Goal: Information Seeking & Learning: Learn about a topic

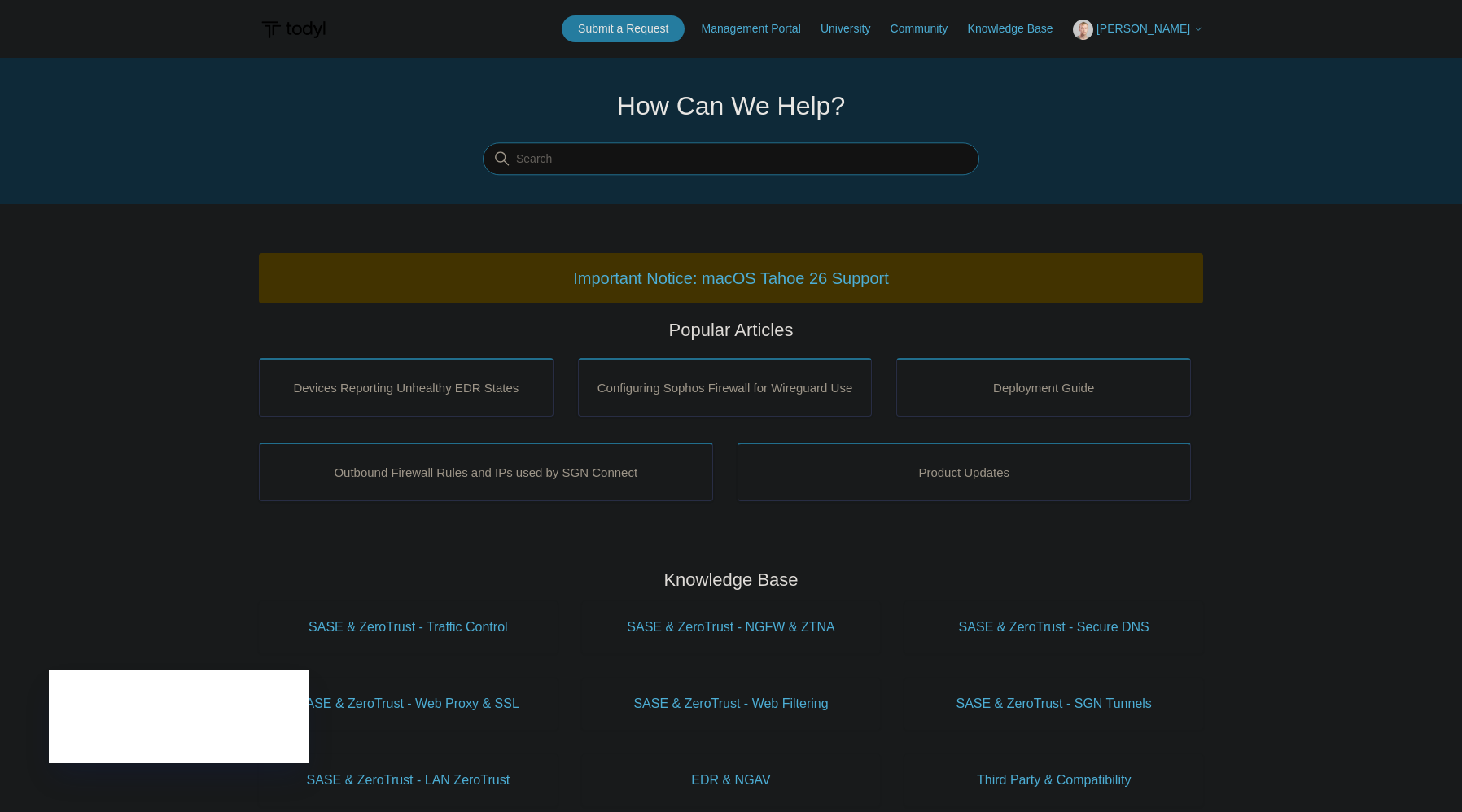
click at [700, 166] on input "Search" at bounding box center [730, 159] width 496 height 33
type input "defender"
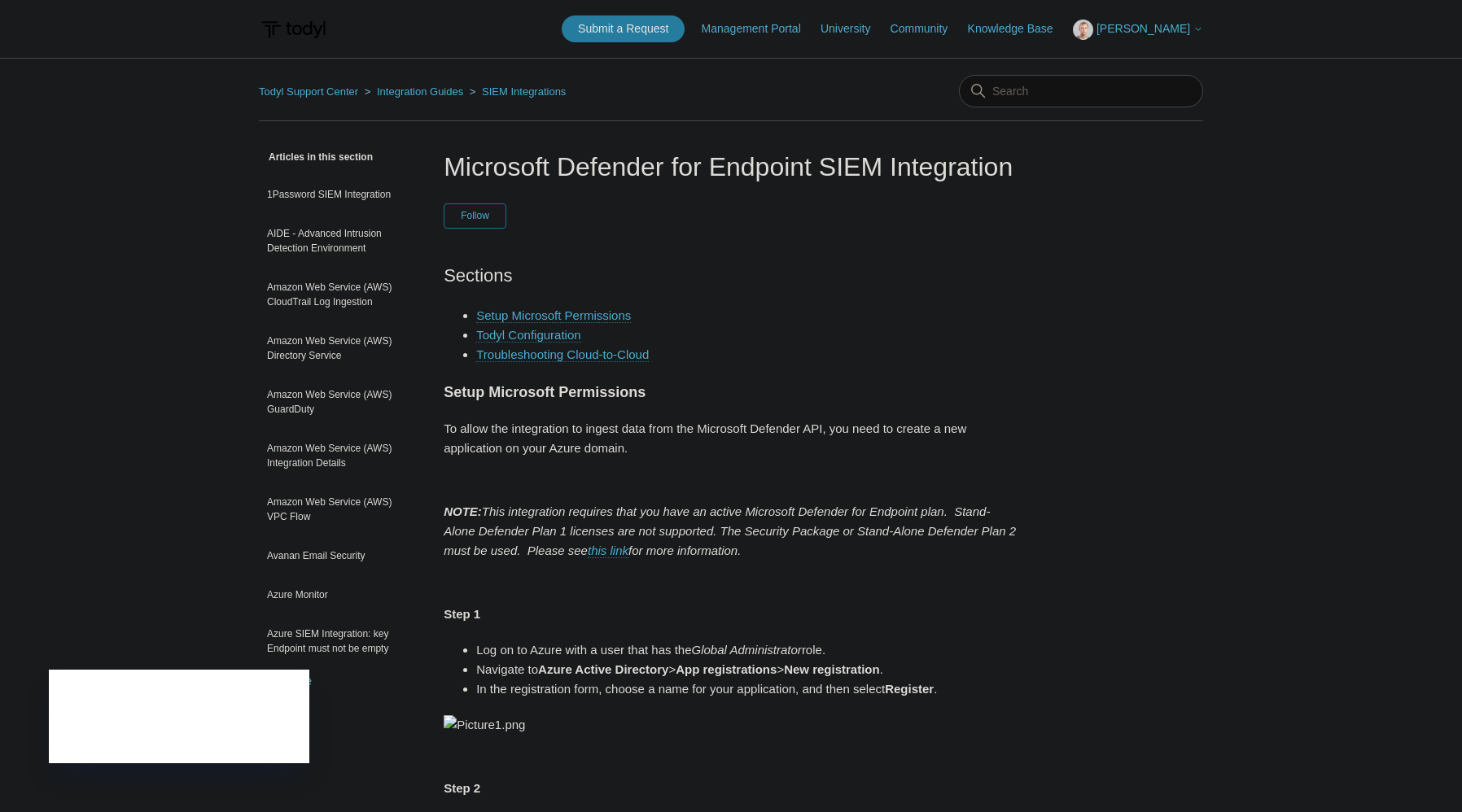
scroll to position [81, 0]
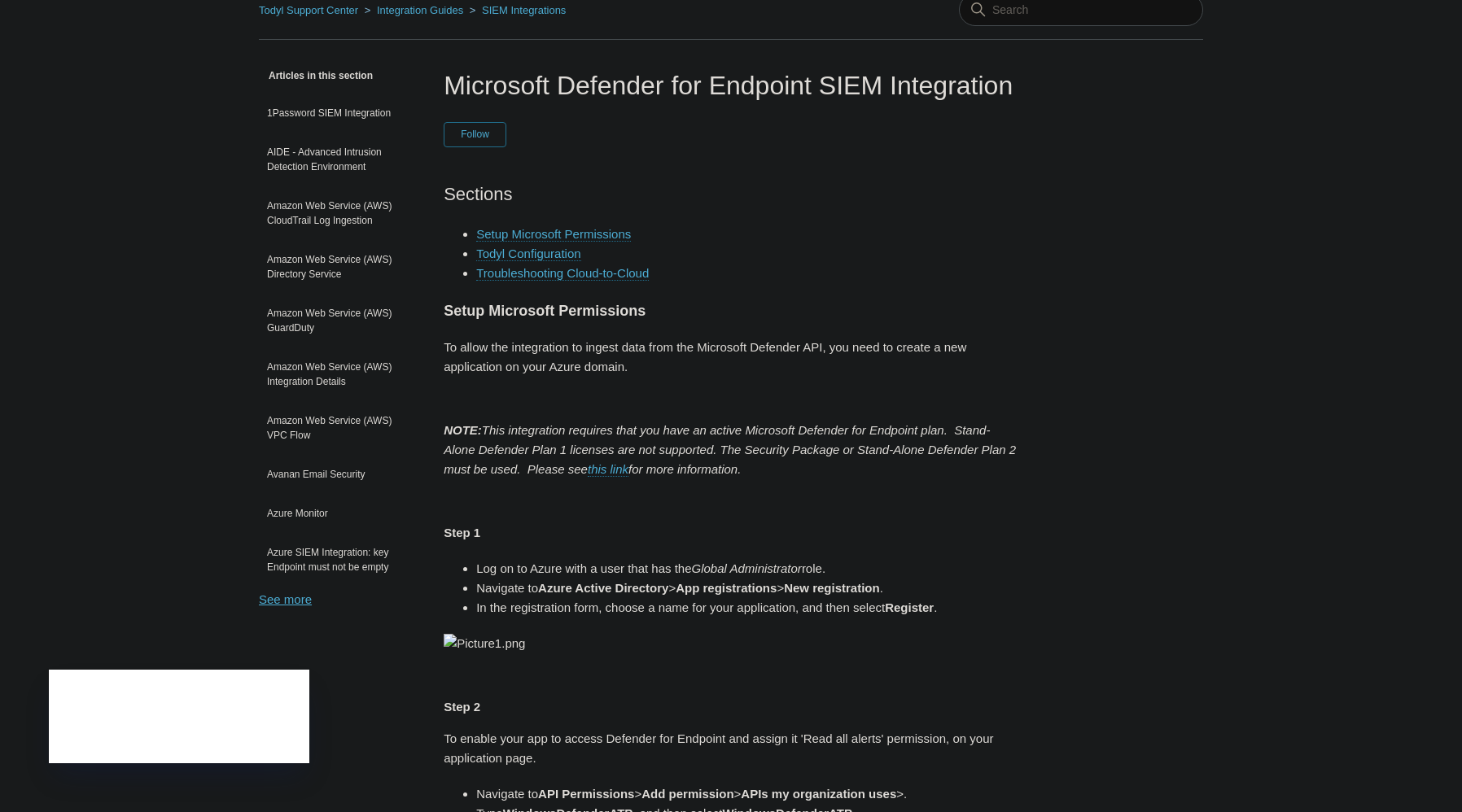
click at [275, 597] on link "See more" at bounding box center [285, 599] width 53 height 14
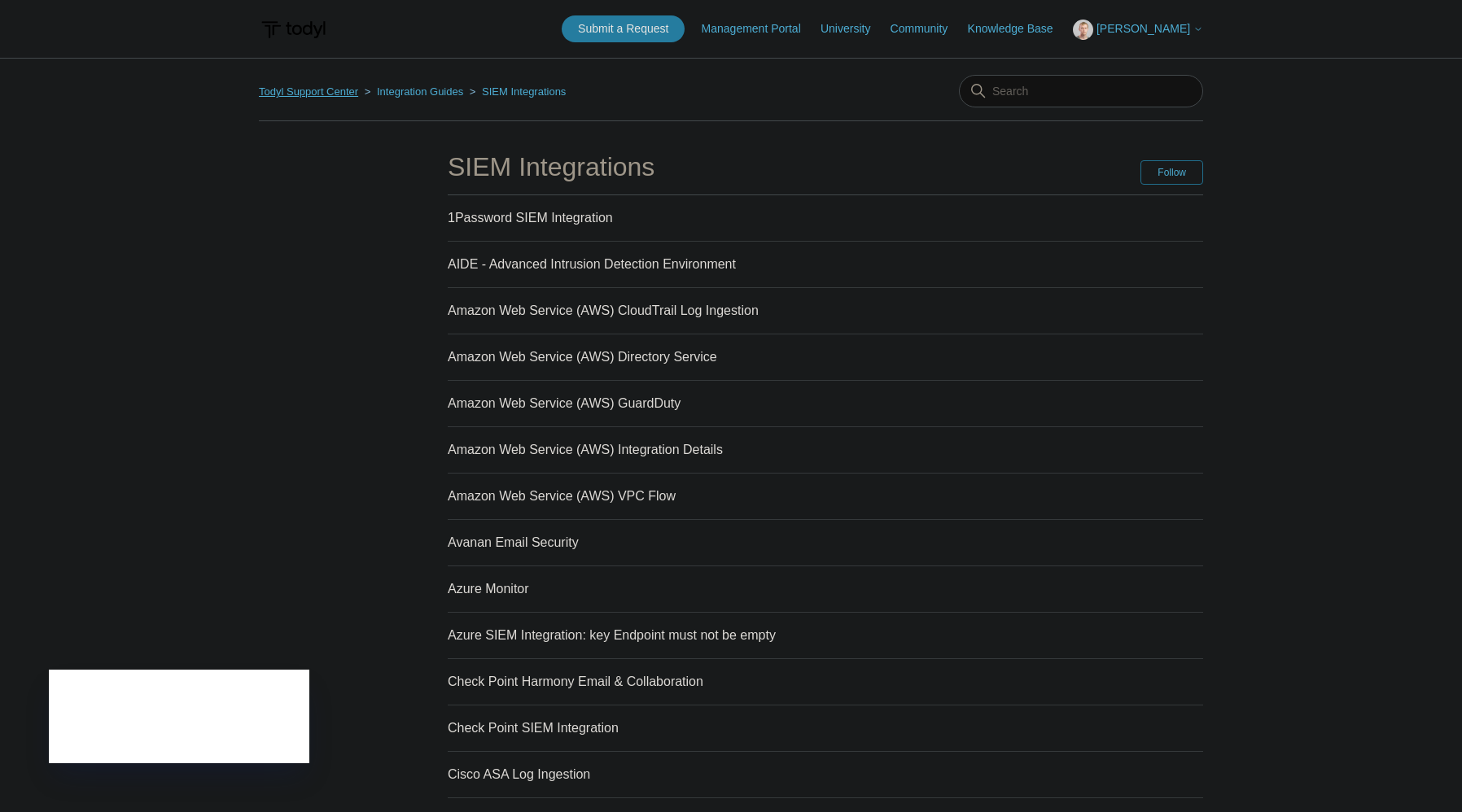
click at [317, 88] on link "Todyl Support Center" at bounding box center [308, 91] width 99 height 12
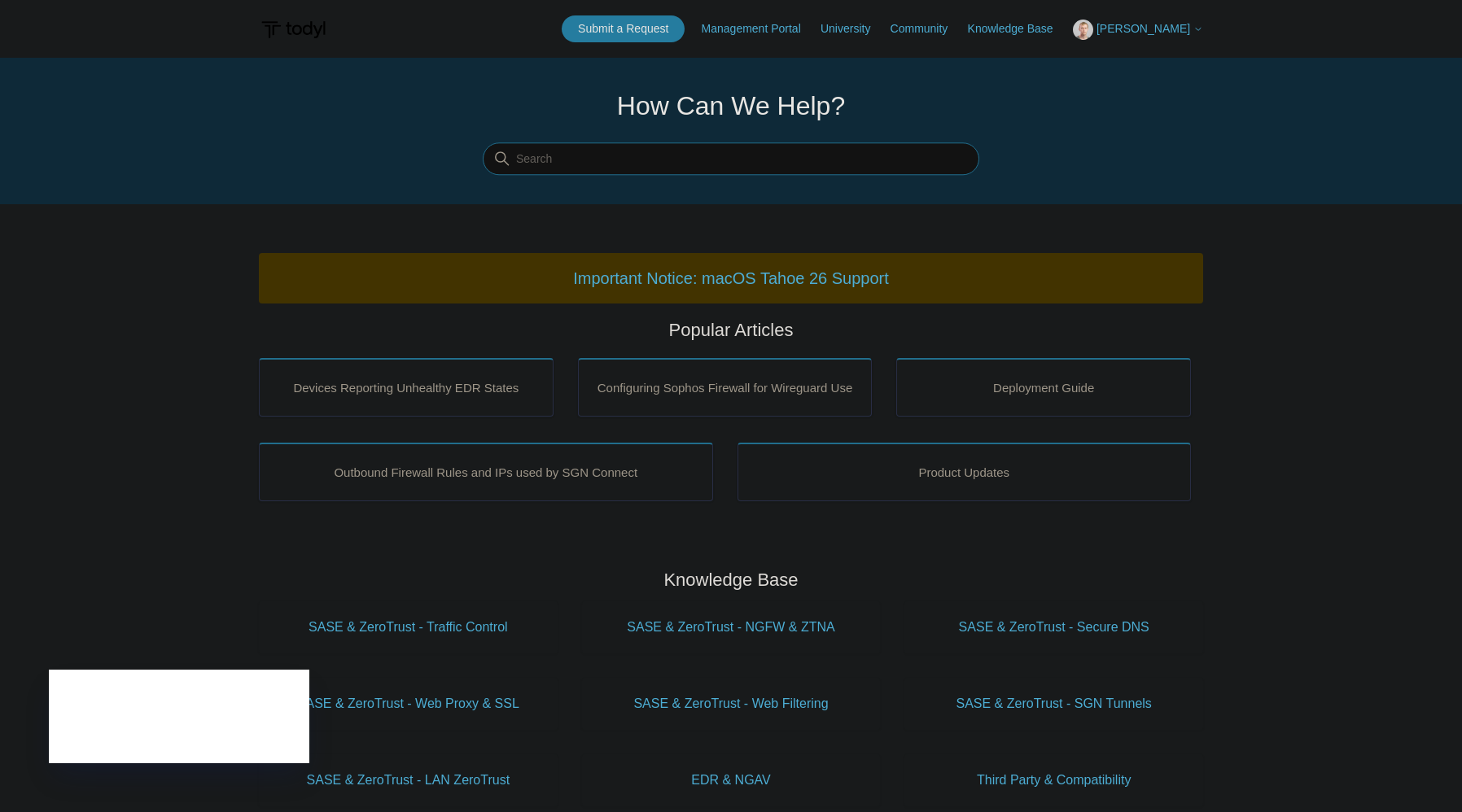
click at [610, 158] on input "Search" at bounding box center [730, 159] width 496 height 33
type input "defender"
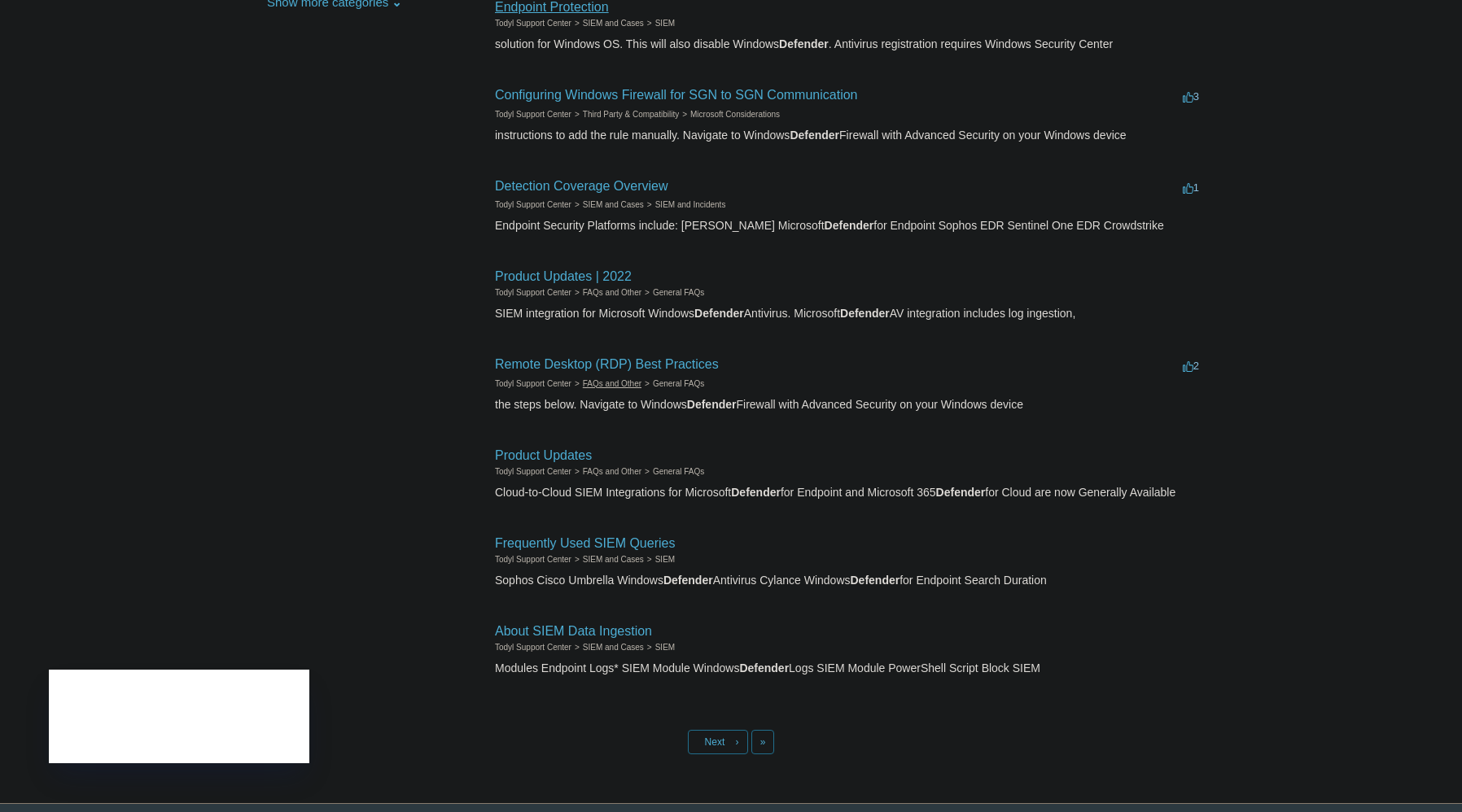
scroll to position [434, 0]
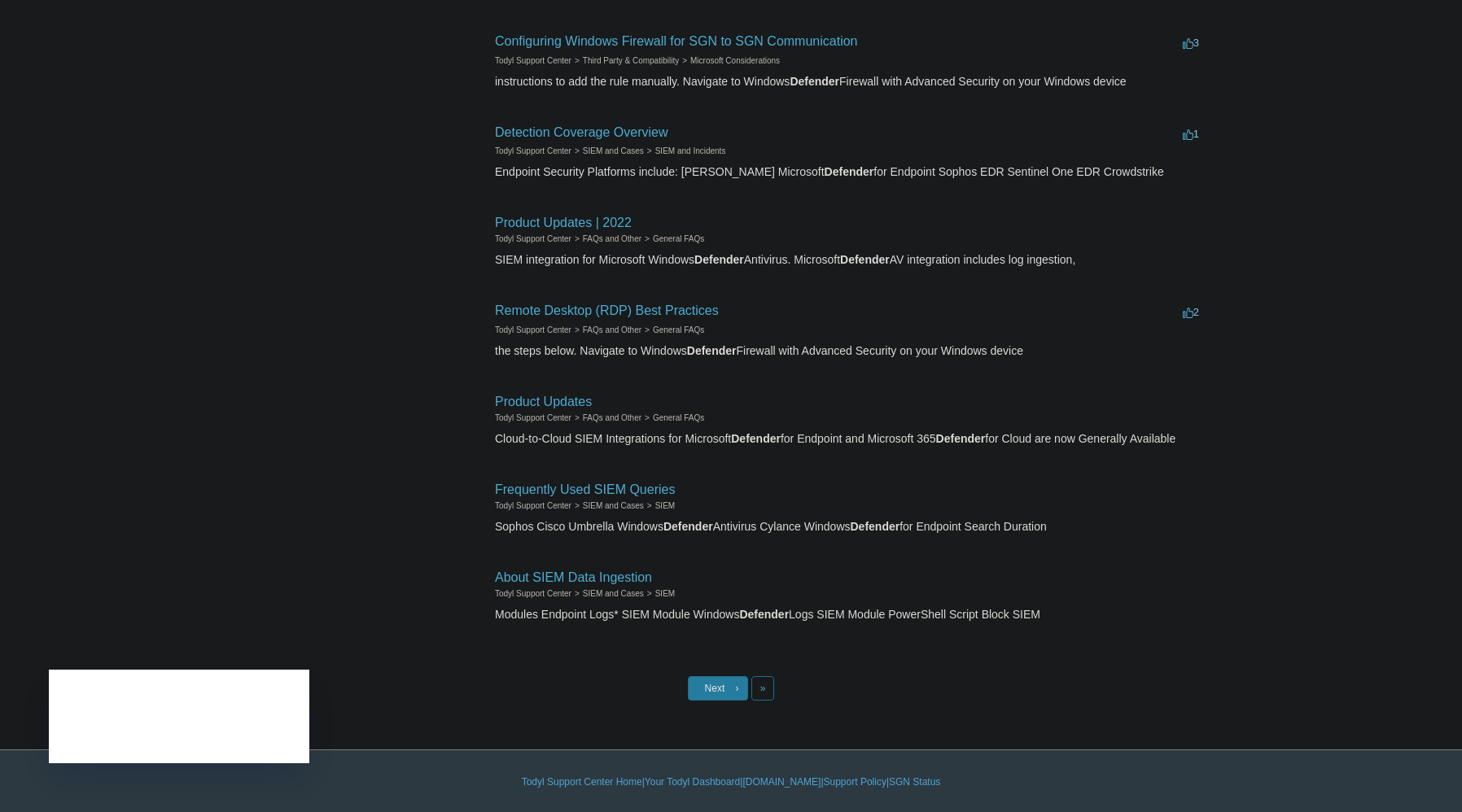
click at [740, 689] on link "Next ›" at bounding box center [718, 689] width 60 height 24
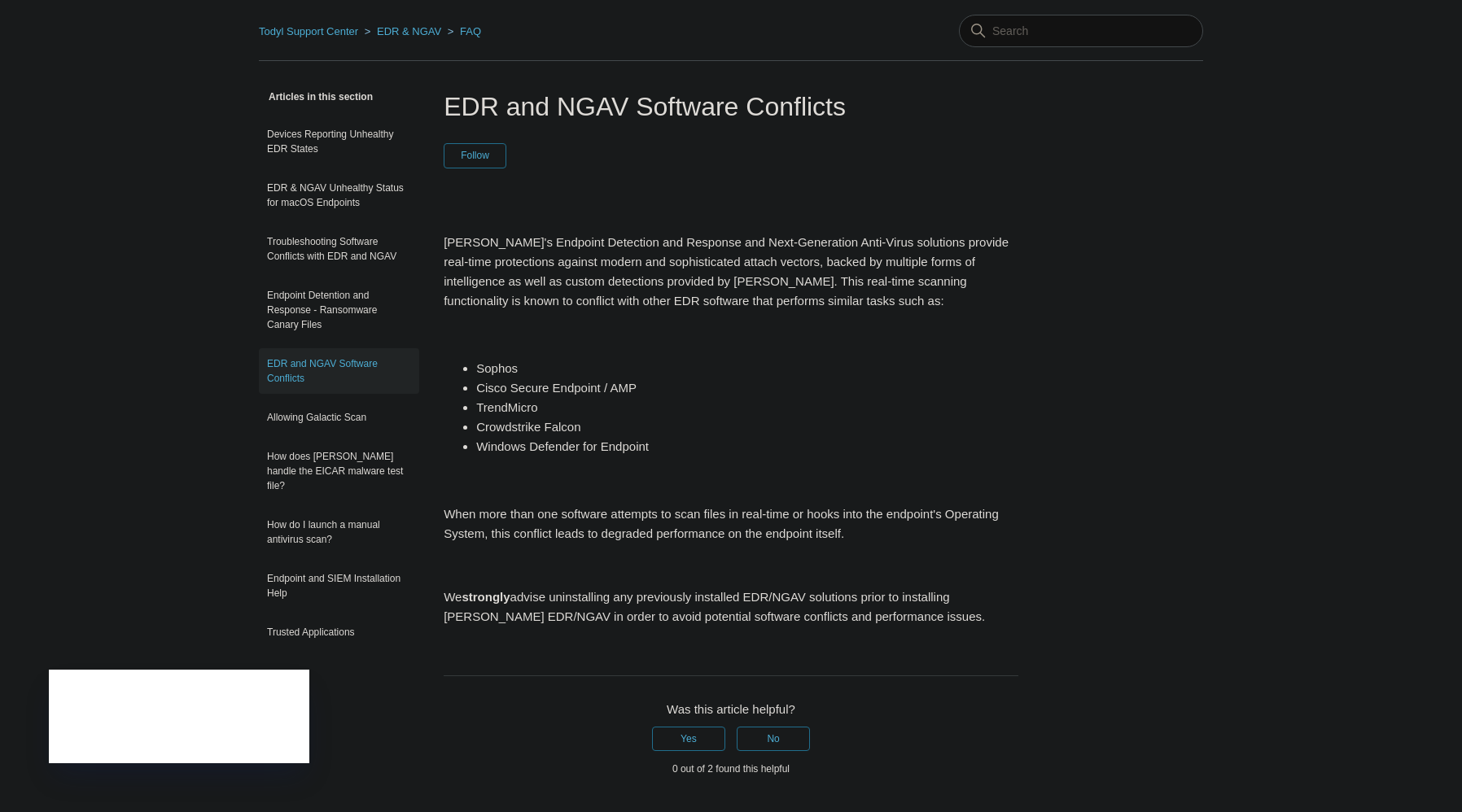
scroll to position [81, 0]
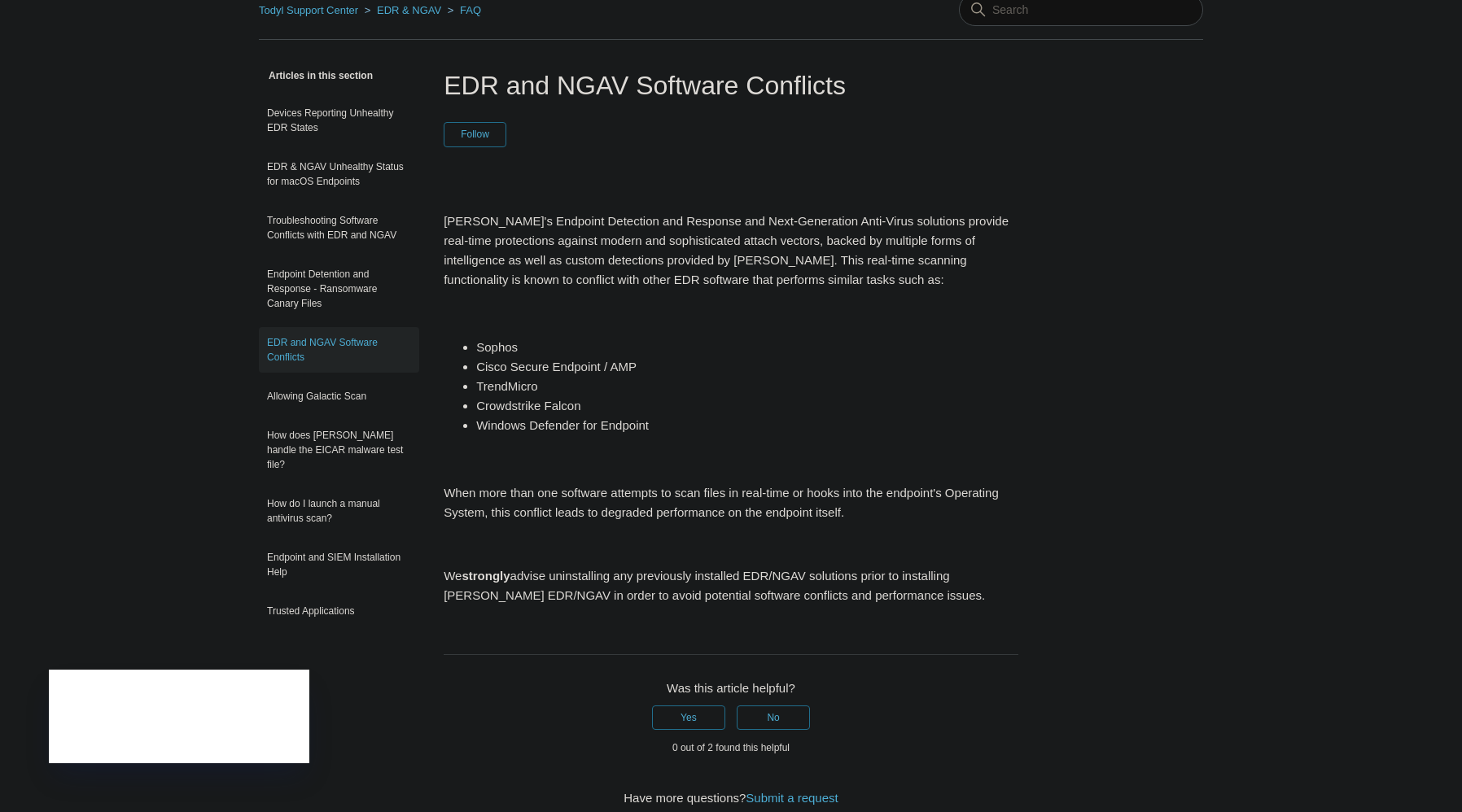
click at [192, 362] on main "Todyl Support Center EDR & NGAV FAQ Articles in this section Devices Reporting …" at bounding box center [731, 577] width 1462 height 1202
